Goal: Task Accomplishment & Management: Manage account settings

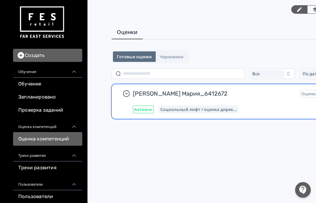
click at [189, 98] on div "[PERSON_NAME] Мария_6412672 Оценили: 1 из 2 Завершить Активно Социальный лифт /…" at bounding box center [253, 102] width 240 height 24
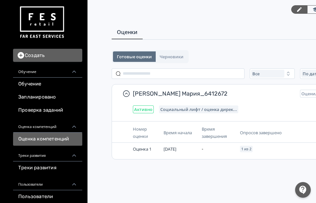
scroll to position [33, 0]
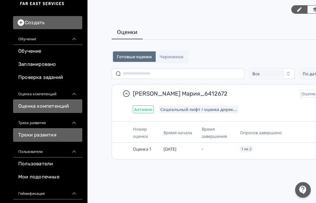
click at [69, 137] on link "Треки развития" at bounding box center [47, 134] width 69 height 13
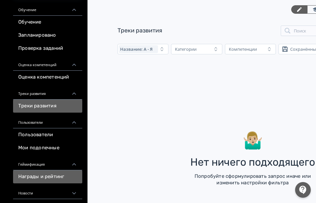
scroll to position [65, 0]
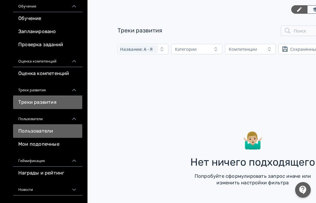
click at [49, 127] on link "Пользователи" at bounding box center [47, 130] width 69 height 13
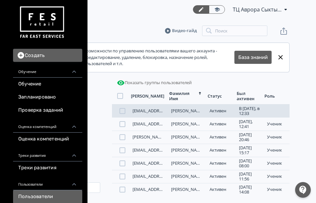
click at [201, 110] on div "[PERSON_NAME]" at bounding box center [187, 110] width 36 height 5
click at [122, 110] on div at bounding box center [123, 111] width 6 height 6
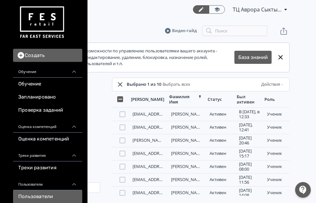
click at [280, 57] on icon at bounding box center [281, 57] width 4 height 4
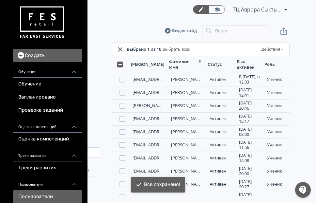
click at [278, 52] on button "Действия" at bounding box center [272, 49] width 25 height 10
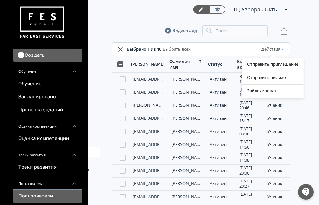
click at [280, 51] on div "Отправить приглашение Отправить письмо Заблокировать" at bounding box center [272, 49] width 26 height 10
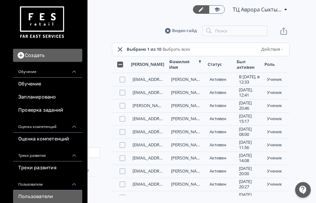
scroll to position [3, 98]
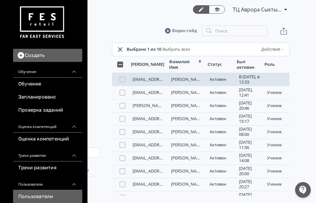
click at [121, 76] on div at bounding box center [123, 79] width 6 height 6
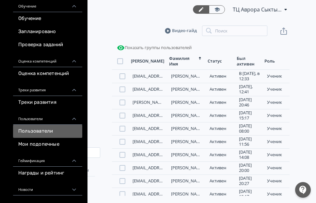
scroll to position [98, 0]
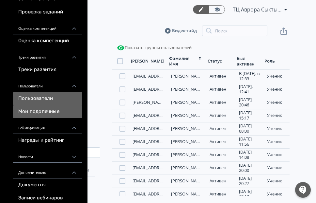
click at [59, 112] on link "Мои подопечные" at bounding box center [47, 111] width 69 height 13
